Goal: Entertainment & Leisure: Consume media (video, audio)

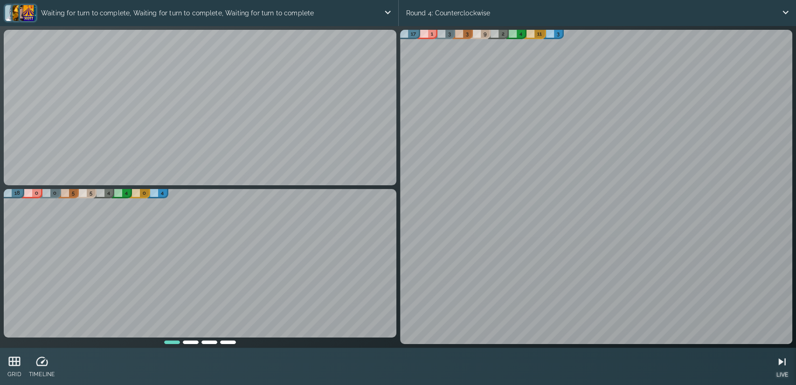
click at [777, 364] on icon at bounding box center [782, 362] width 14 height 14
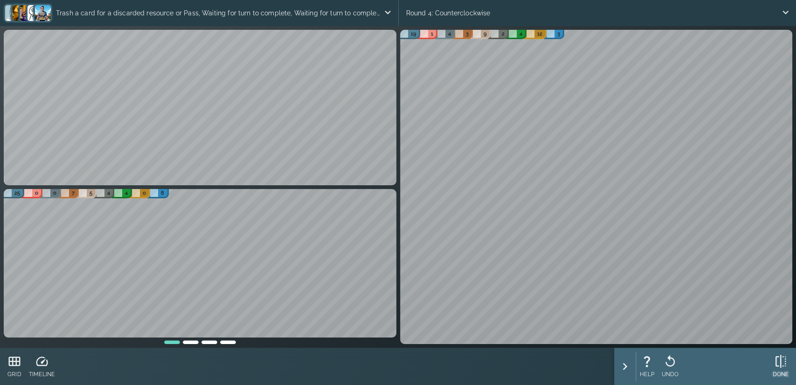
click at [789, 365] on div "DONE" at bounding box center [780, 366] width 24 height 37
click at [773, 364] on icon at bounding box center [775, 362] width 14 height 14
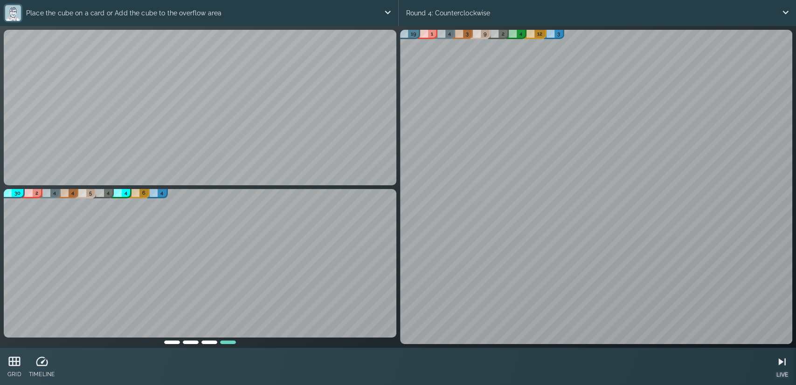
click at [784, 369] on div "LIVE" at bounding box center [782, 367] width 14 height 30
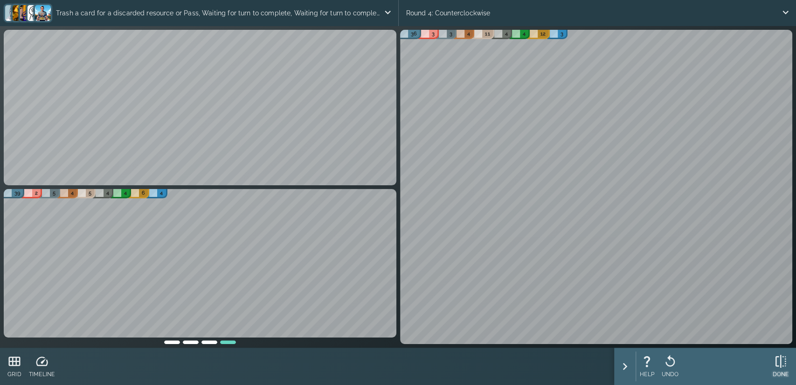
click at [785, 362] on icon at bounding box center [780, 361] width 11 height 13
click at [777, 372] on p "CONFIRM" at bounding box center [775, 375] width 26 height 8
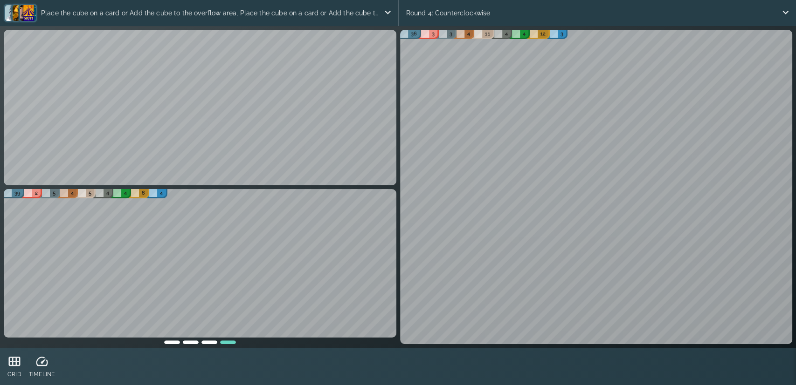
click at [204, 343] on div at bounding box center [209, 341] width 19 height 7
click at [194, 341] on div at bounding box center [190, 341] width 19 height 7
click at [176, 341] on div at bounding box center [172, 341] width 19 height 7
click at [210, 340] on div at bounding box center [209, 341] width 19 height 7
click at [224, 339] on div at bounding box center [228, 341] width 19 height 7
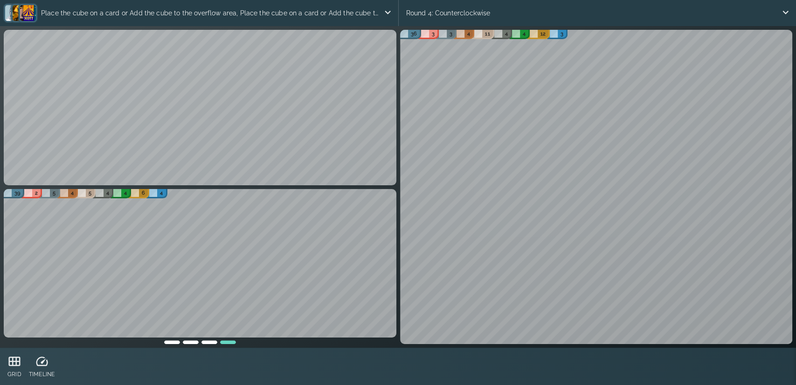
click at [172, 343] on div at bounding box center [172, 341] width 19 height 7
click at [187, 345] on div "31 1 0 8 5 4 4 0 10 15 1 5 2 9 5 5 7 1 46 3 2 2 0 2 5 5 8 39 2 5 4 5 4 4 6 4" at bounding box center [200, 266] width 396 height 159
click at [209, 342] on div at bounding box center [209, 341] width 19 height 7
click at [192, 340] on div at bounding box center [190, 341] width 19 height 7
click at [230, 340] on div at bounding box center [228, 341] width 19 height 7
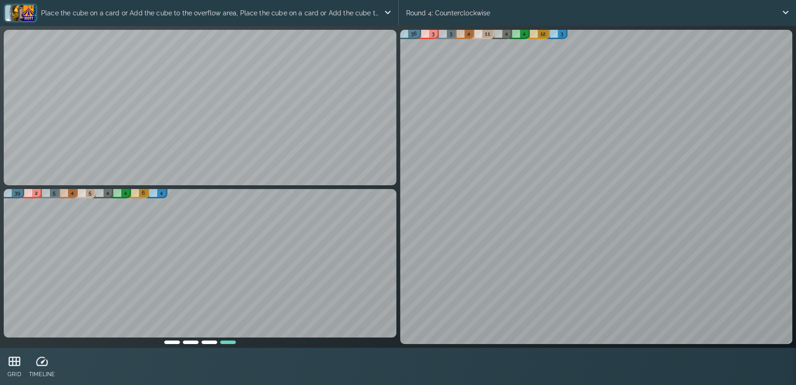
click at [198, 342] on div at bounding box center [190, 341] width 19 height 7
click at [206, 343] on div at bounding box center [209, 341] width 19 height 7
click at [197, 343] on div at bounding box center [190, 341] width 19 height 7
click at [225, 339] on div at bounding box center [228, 341] width 19 height 7
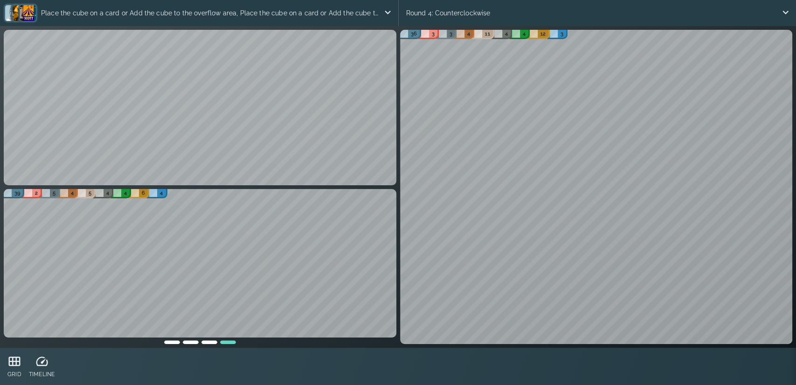
click at [186, 339] on div at bounding box center [190, 341] width 19 height 7
click at [161, 343] on div at bounding box center [83, 341] width 159 height 7
click at [168, 345] on div "31 1 0 8 5 4 4 0 10 15 1 5 2 9 5 5 7 1 46 3 2 2 0 2 5 5 8 39 2 5 4 5 4 4 6 4" at bounding box center [200, 266] width 396 height 159
click at [171, 344] on div at bounding box center [172, 341] width 19 height 7
click at [214, 341] on div at bounding box center [209, 341] width 19 height 7
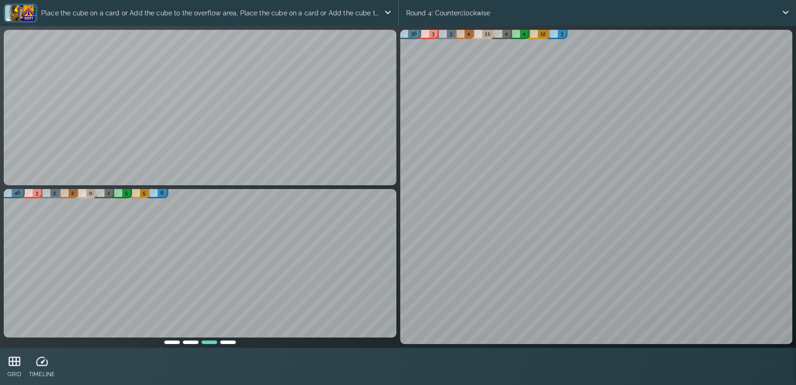
click at [175, 344] on div at bounding box center [172, 341] width 19 height 7
